Goal: Book appointment/travel/reservation

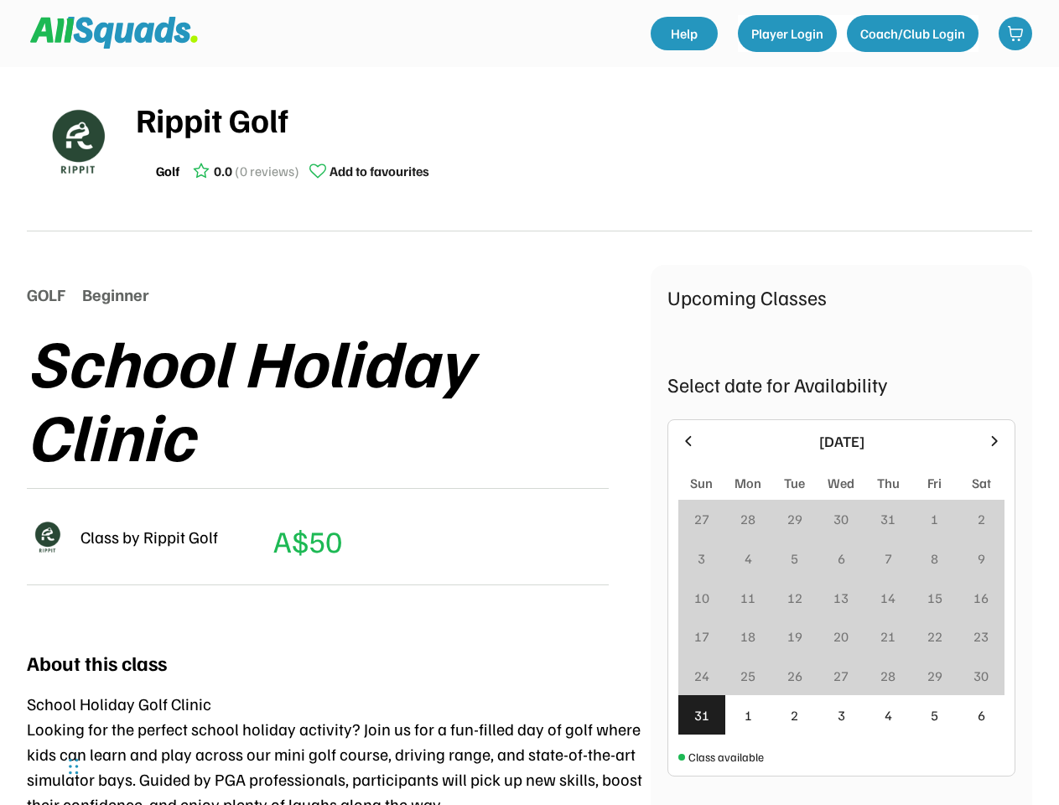
click at [529, 402] on div "School Holiday Clinic" at bounding box center [339, 398] width 624 height 148
click at [529, 428] on div "School Holiday Clinic" at bounding box center [339, 398] width 624 height 148
click at [529, 436] on div "School Holiday Clinic" at bounding box center [339, 398] width 624 height 148
click at [529, 149] on div "Rippit Golf Golf 0.0 (0 reviews) Add to favourites" at bounding box center [584, 141] width 896 height 94
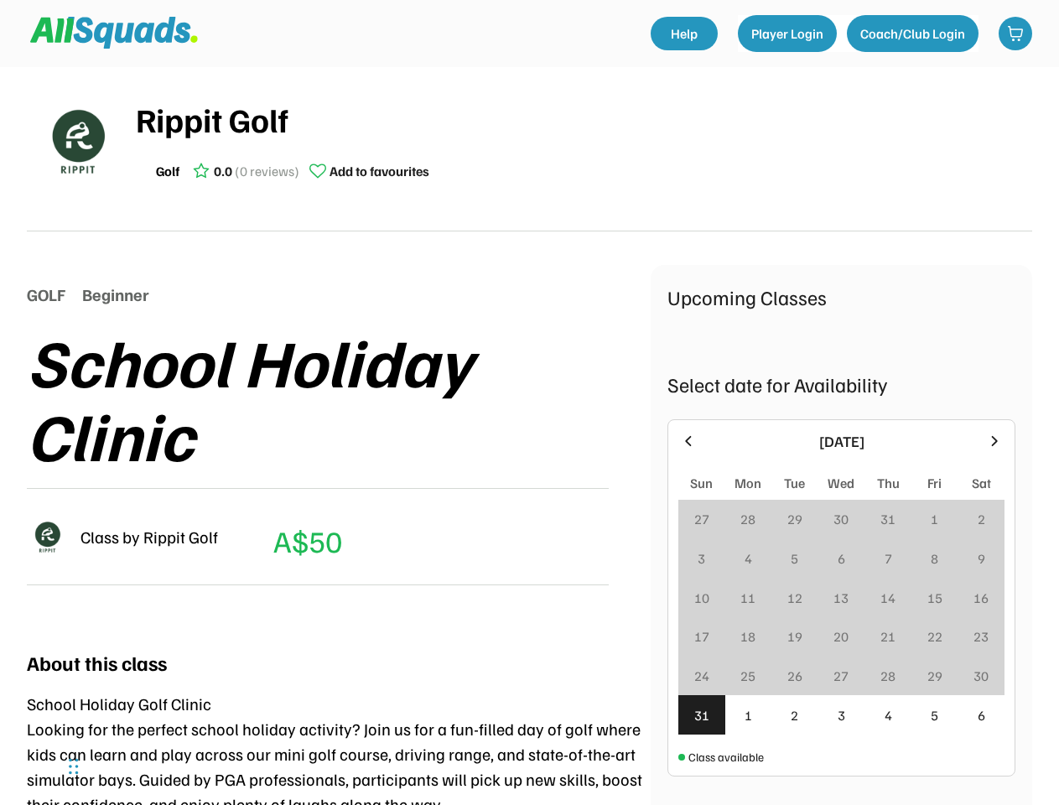
click at [77, 141] on img at bounding box center [77, 141] width 84 height 84
click at [584, 141] on div "Rippit Golf" at bounding box center [584, 119] width 896 height 50
click at [584, 119] on div "Rippit Golf" at bounding box center [584, 119] width 896 height 50
click at [584, 171] on div "Golf 0.0 (0 reviews) Add to favourites" at bounding box center [584, 171] width 896 height 34
click at [168, 171] on div "Golf" at bounding box center [167, 171] width 23 height 20
